Goal: Information Seeking & Learning: Get advice/opinions

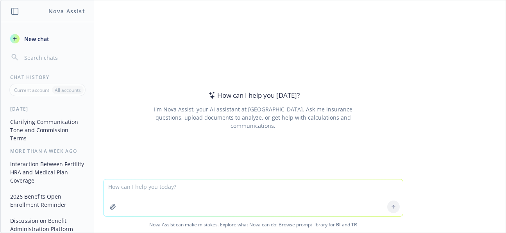
click at [281, 188] on textarea at bounding box center [253, 197] width 299 height 37
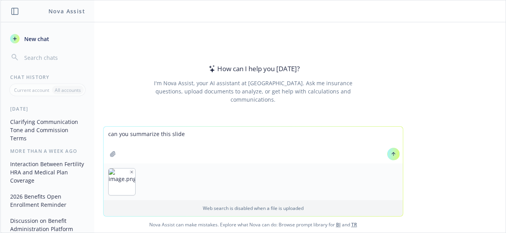
type textarea "can you summarize this slide"
click at [391, 152] on icon at bounding box center [393, 153] width 5 height 5
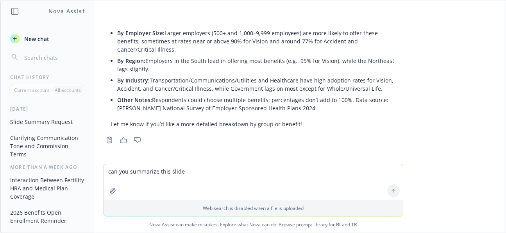
scroll to position [195, 0]
click at [156, 178] on textarea "can you summarize this slide" at bounding box center [253, 182] width 299 height 36
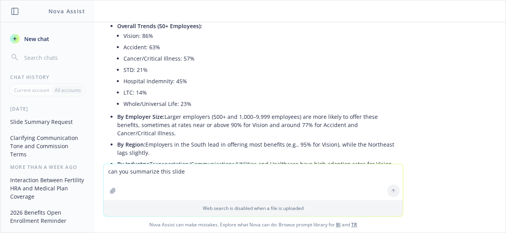
scroll to position [156, 0]
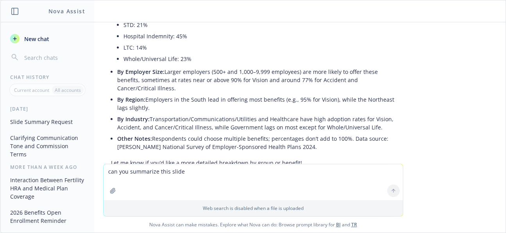
drag, startPoint x: 120, startPoint y: 71, endPoint x: 211, endPoint y: 86, distance: 92.0
click at [211, 86] on li "By Employer Size: Larger employers (500+ and 1,000–9,999 employees) are more li…" at bounding box center [256, 80] width 278 height 28
click at [228, 102] on li "By Region: Employers in the South lead in offering most benefits (e.g., 95% for…" at bounding box center [256, 104] width 278 height 20
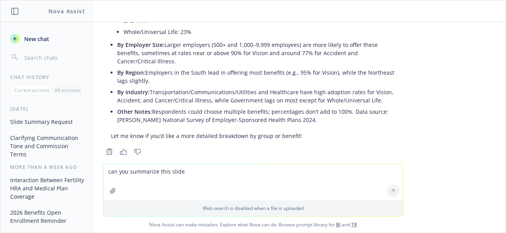
scroll to position [195, 0]
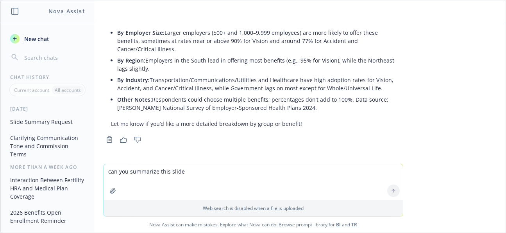
click at [206, 183] on textarea "can you summarize this slide" at bounding box center [253, 182] width 299 height 36
paste textarea
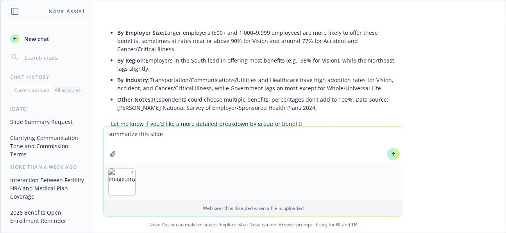
type textarea "summarize this slide"
click at [391, 156] on icon at bounding box center [393, 153] width 5 height 5
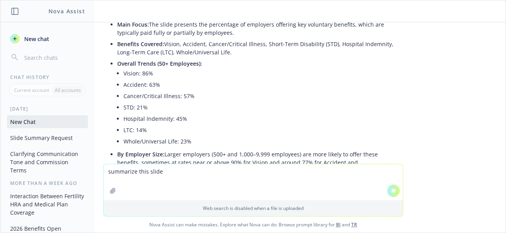
scroll to position [54, 0]
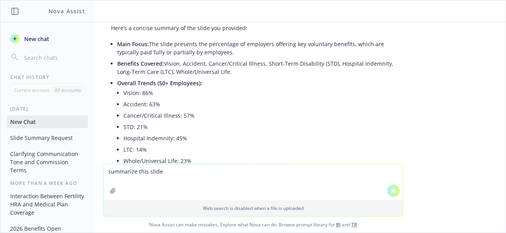
click at [196, 101] on li "Accident: 63%" at bounding box center [260, 104] width 272 height 11
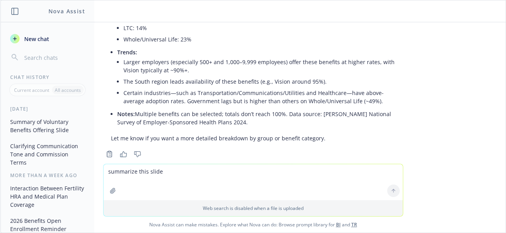
scroll to position [504, 0]
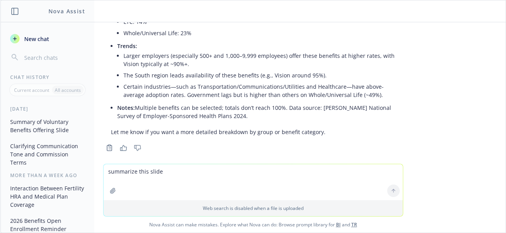
click at [242, 171] on textarea "summarize this slide" at bounding box center [253, 182] width 299 height 36
paste textarea
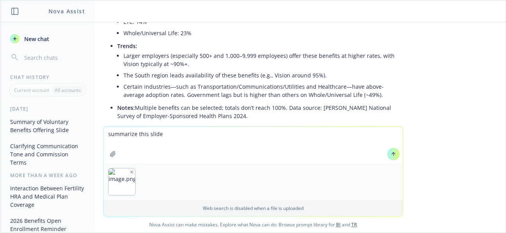
type textarea "summarize this slide"
click at [394, 155] on button at bounding box center [393, 154] width 13 height 13
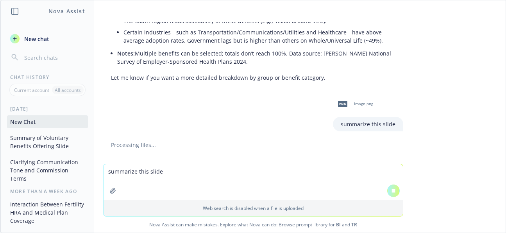
scroll to position [549, 0]
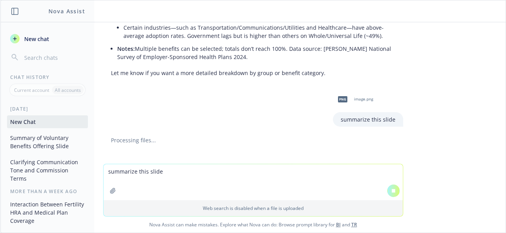
click at [303, 179] on textarea "summarize this slide" at bounding box center [253, 182] width 299 height 36
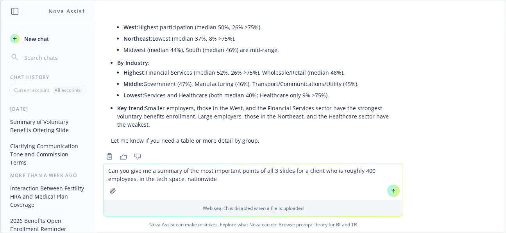
scroll to position [861, 0]
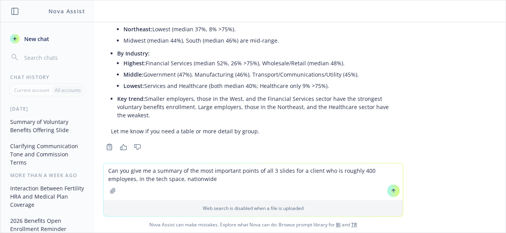
type textarea "Can you give me a summary of the most important points of all 3 slides for a cl…"
click at [391, 192] on icon at bounding box center [393, 190] width 5 height 5
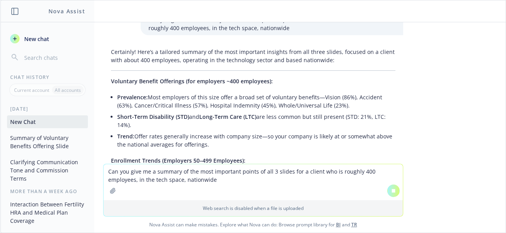
scroll to position [994, 0]
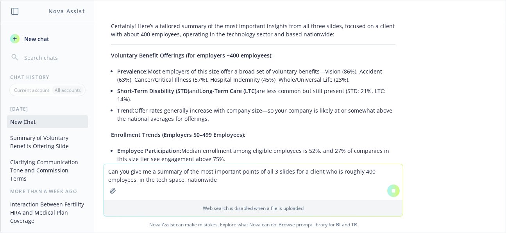
click at [222, 66] on li "Prevalence: Most employers of this size offer a broad set of voluntary benefits…" at bounding box center [256, 76] width 278 height 20
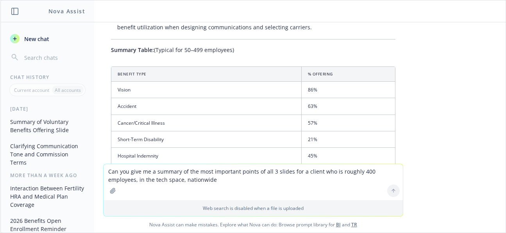
scroll to position [1254, 0]
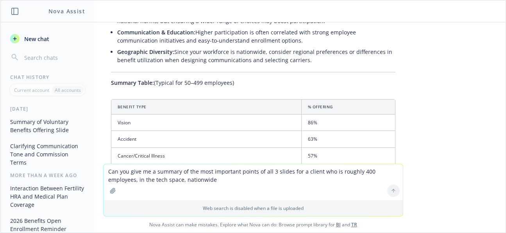
drag, startPoint x: 104, startPoint y: 48, endPoint x: 307, endPoint y: 56, distance: 203.1
click at [307, 56] on div "Certainly! Here’s a tailored summary of the most important insights from all th…" at bounding box center [253, 87] width 300 height 572
click at [211, 181] on textarea "Can you give me a summary of the most important points of all 3 slides for a cl…" at bounding box center [253, 182] width 299 height 36
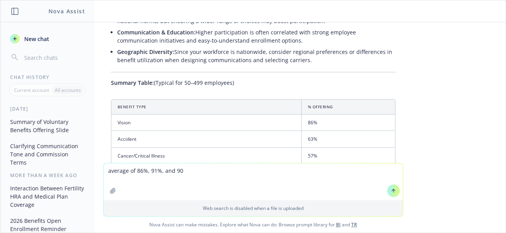
type textarea "average of 86%, 91%, and 90%"
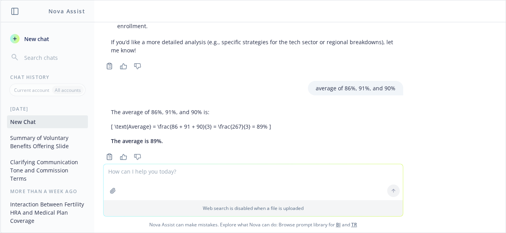
scroll to position [1579, 0]
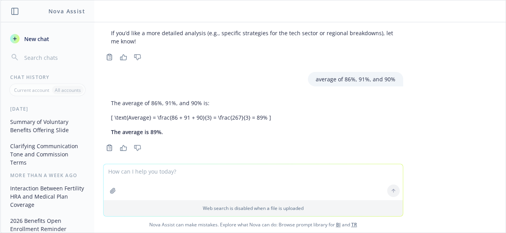
click at [154, 181] on textarea at bounding box center [253, 182] width 299 height 36
type textarea "average of 72%, 75%, 77%"
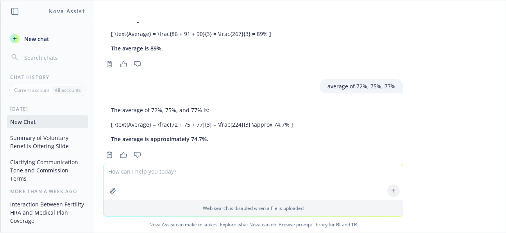
scroll to position [1670, 0]
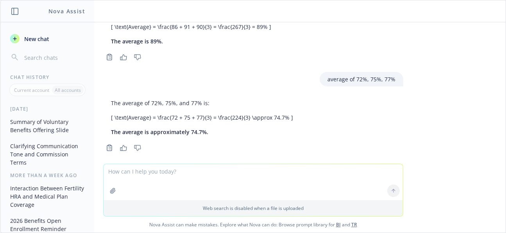
click at [208, 179] on textarea at bounding box center [253, 182] width 299 height 36
type textarea "average of 65%, 70%, 69%"
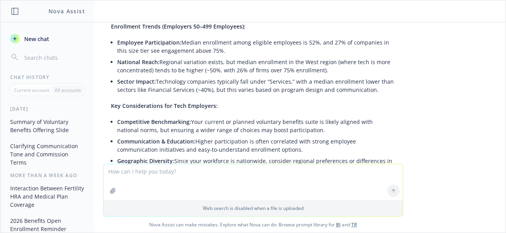
scroll to position [1096, 0]
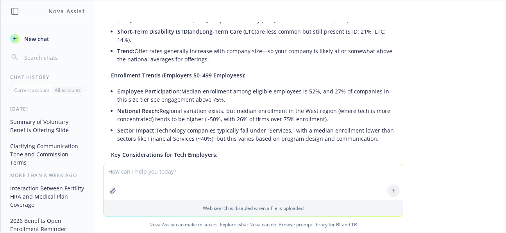
click at [204, 178] on textarea at bounding box center [253, 182] width 299 height 36
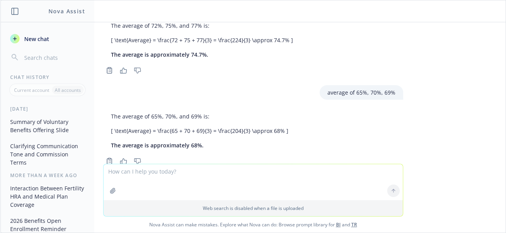
scroll to position [1760, 0]
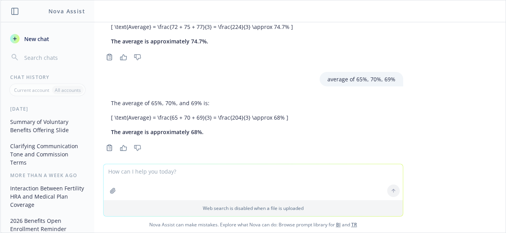
click at [166, 190] on textarea at bounding box center [253, 182] width 299 height 36
type textarea "average of 86%,91%,85%"
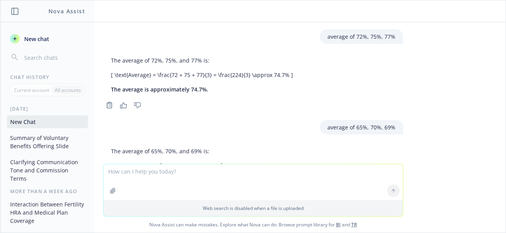
scroll to position [1851, 0]
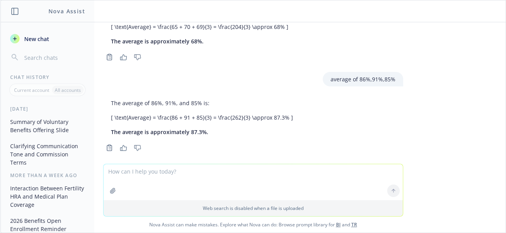
click at [174, 177] on textarea at bounding box center [253, 182] width 299 height 36
type textarea "average of 72%,79%,59%"
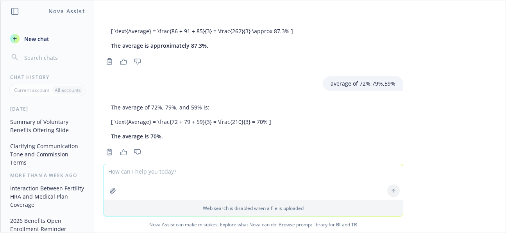
scroll to position [1942, 0]
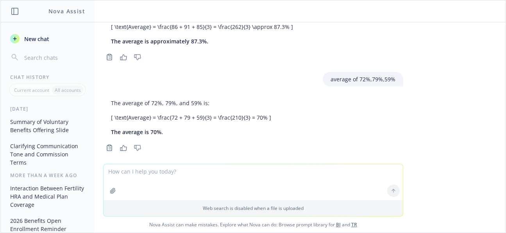
click at [166, 180] on textarea at bounding box center [253, 182] width 299 height 36
type textarea "average of 65%,75%,53%"
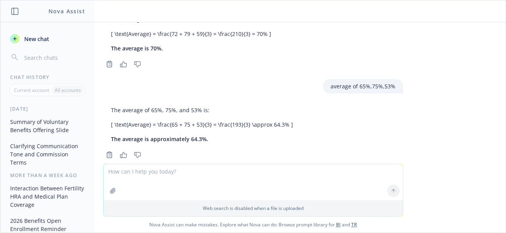
scroll to position [2032, 0]
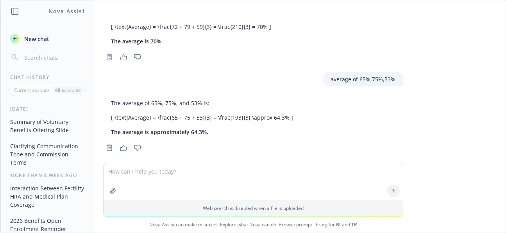
click at [255, 174] on textarea at bounding box center [253, 182] width 299 height 36
type textarea "average of 57%,62%,41%"
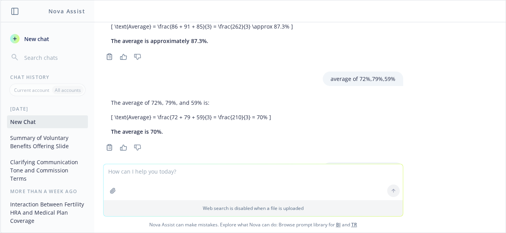
scroll to position [2123, 0]
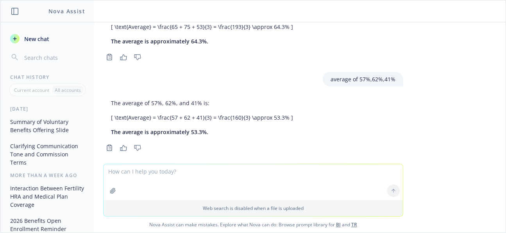
click at [215, 183] on textarea at bounding box center [253, 182] width 299 height 36
type textarea "average of 21%,11%,14%"
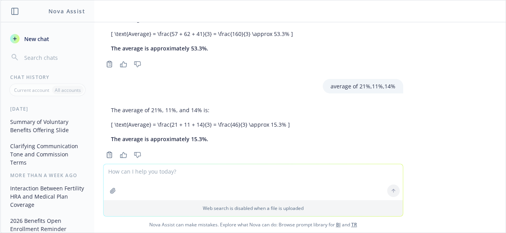
scroll to position [2214, 0]
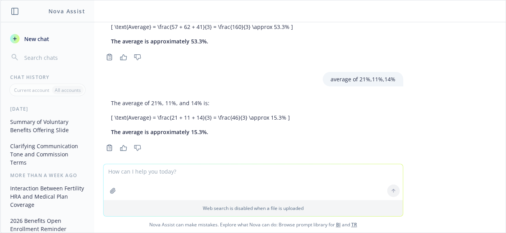
click at [209, 169] on textarea at bounding box center [253, 182] width 299 height 36
click at [225, 172] on textarea "average of" at bounding box center [253, 181] width 299 height 37
type textarea "average of 48%,36%,20%"
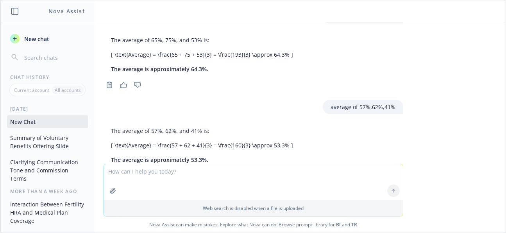
scroll to position [2305, 0]
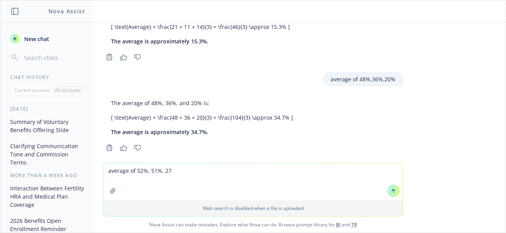
type textarea "average of 52%, 51%, 27%"
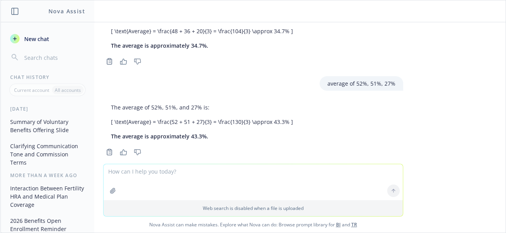
scroll to position [2395, 0]
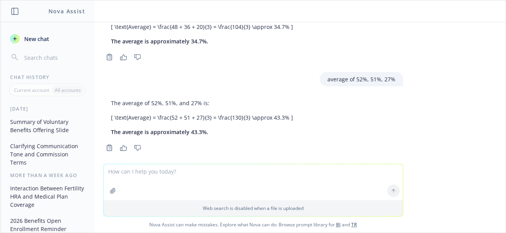
click at [254, 173] on textarea at bounding box center [253, 182] width 299 height 36
type textarea "I"
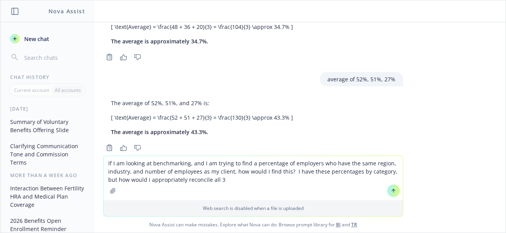
type textarea "If I am looking at benchmarking, and I am trying to find a percentage of employ…"
click at [390, 194] on button at bounding box center [393, 191] width 13 height 13
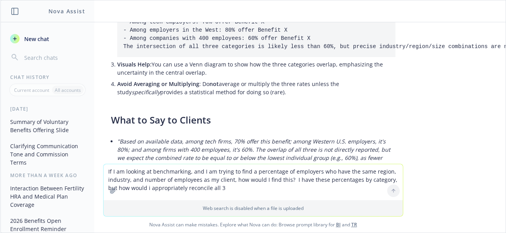
scroll to position [2875, 0]
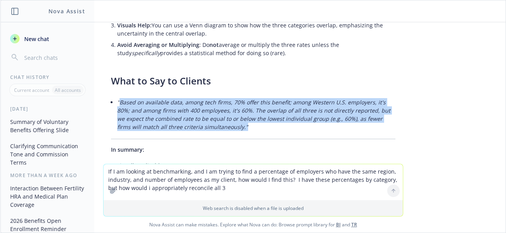
drag, startPoint x: 208, startPoint y: 125, endPoint x: 114, endPoint y: 97, distance: 98.5
copy em "Based on available data, among tech firms, 70% offer this benefit; among Wester…"
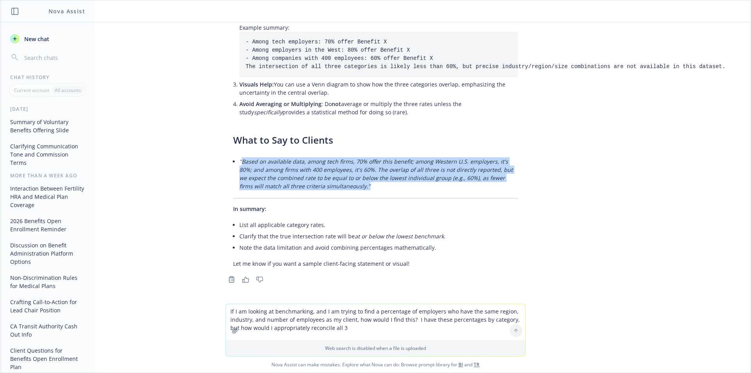
scroll to position [2808, 0]
